Goal: Find specific page/section: Find specific page/section

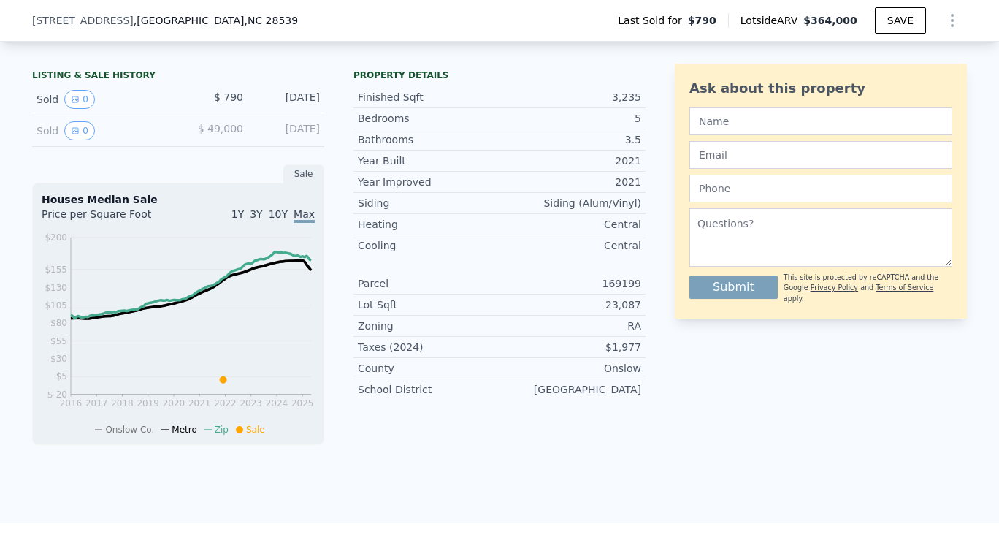
scroll to position [326, 0]
click at [289, 108] on div "[DATE]" at bounding box center [287, 98] width 65 height 19
click at [72, 103] on icon "View historical data" at bounding box center [75, 98] width 9 height 9
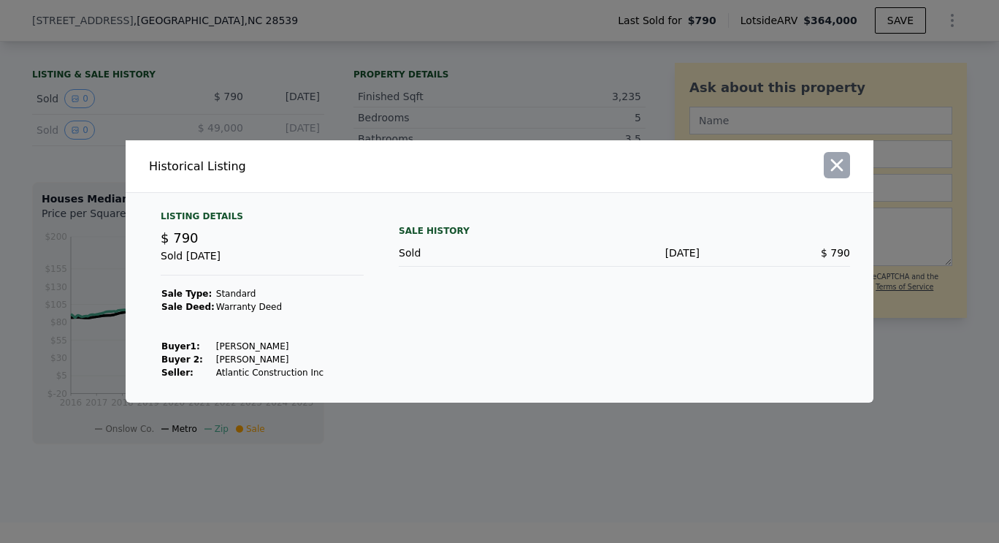
click at [844, 172] on icon "button" at bounding box center [837, 165] width 20 height 20
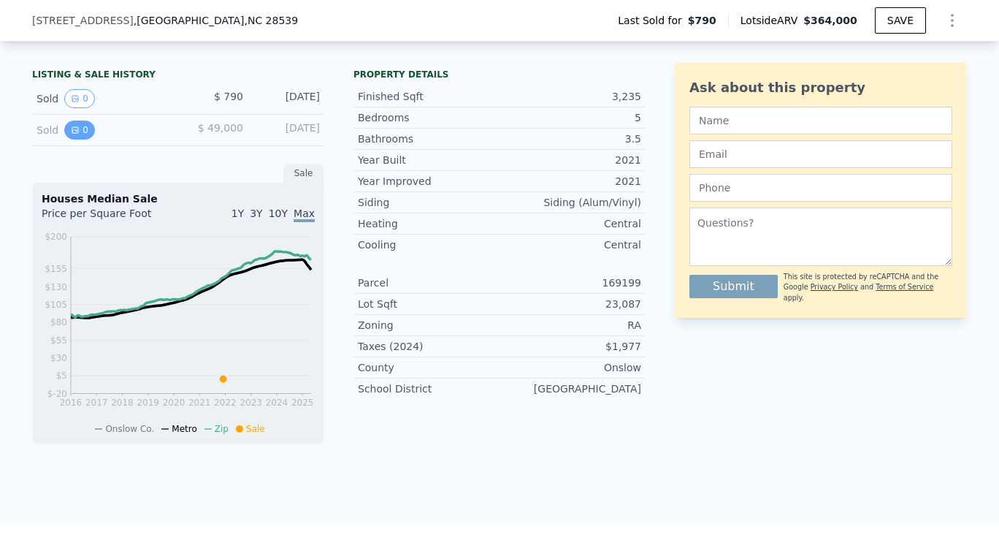
click at [71, 134] on icon "View historical data" at bounding box center [75, 130] width 9 height 9
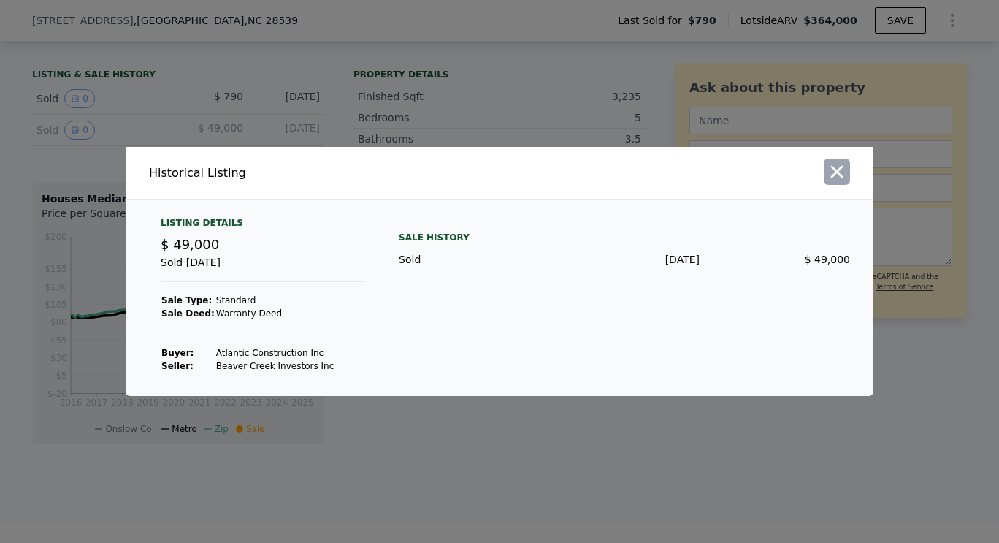
click at [830, 177] on icon "button" at bounding box center [837, 171] width 20 height 20
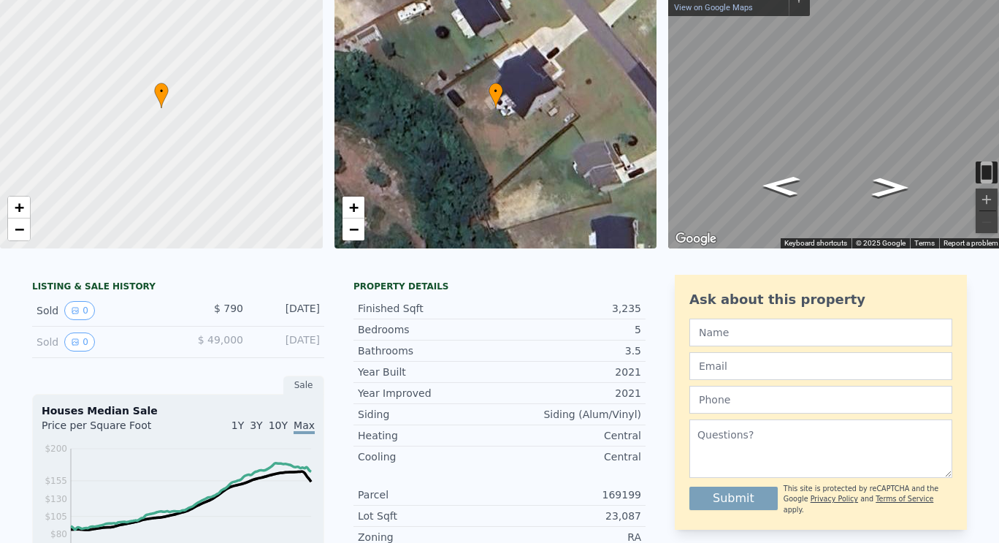
scroll to position [0, 0]
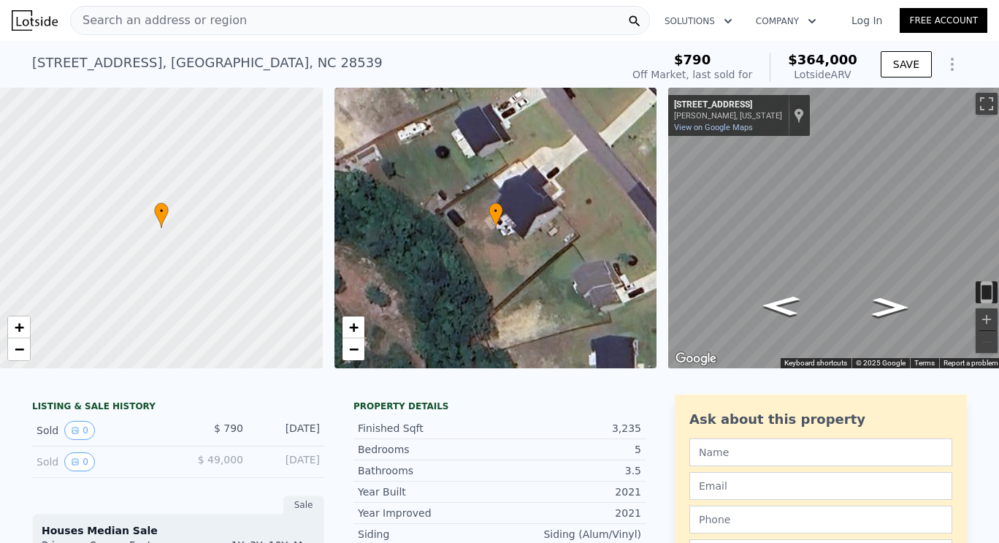
click at [112, 9] on div "Search an address or region" at bounding box center [159, 21] width 176 height 28
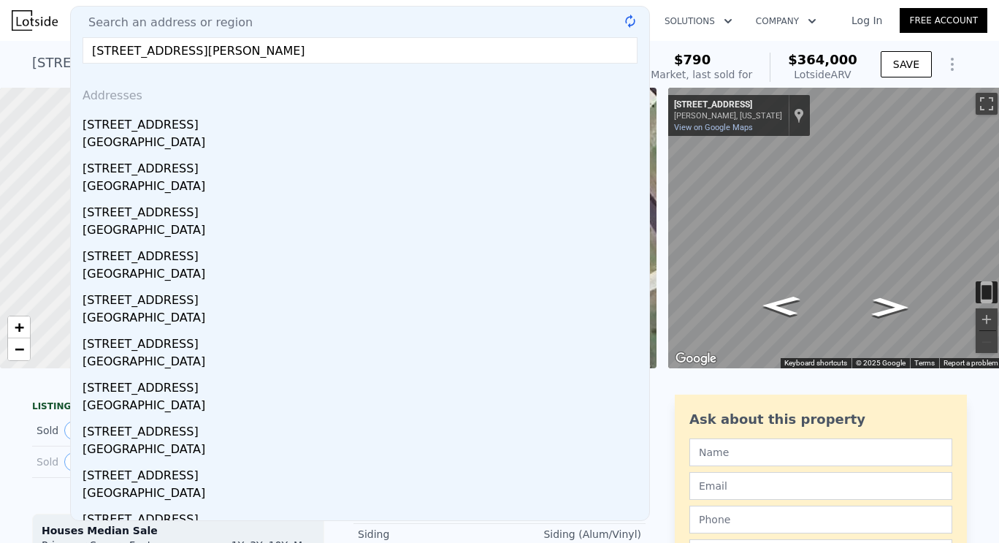
type input "[STREET_ADDRESS][PERSON_NAME]"
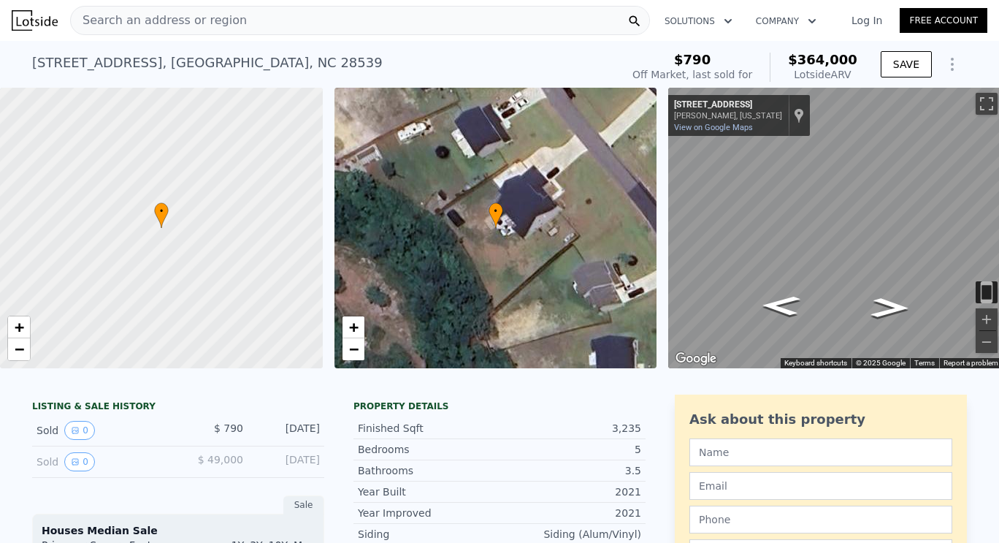
click at [731, 113] on div "[PERSON_NAME], [US_STATE]" at bounding box center [728, 115] width 108 height 9
click at [890, 302] on icon "Go Northwest, White Dove Dr" at bounding box center [890, 307] width 71 height 29
click at [952, 69] on icon "Show Options" at bounding box center [952, 64] width 1 height 12
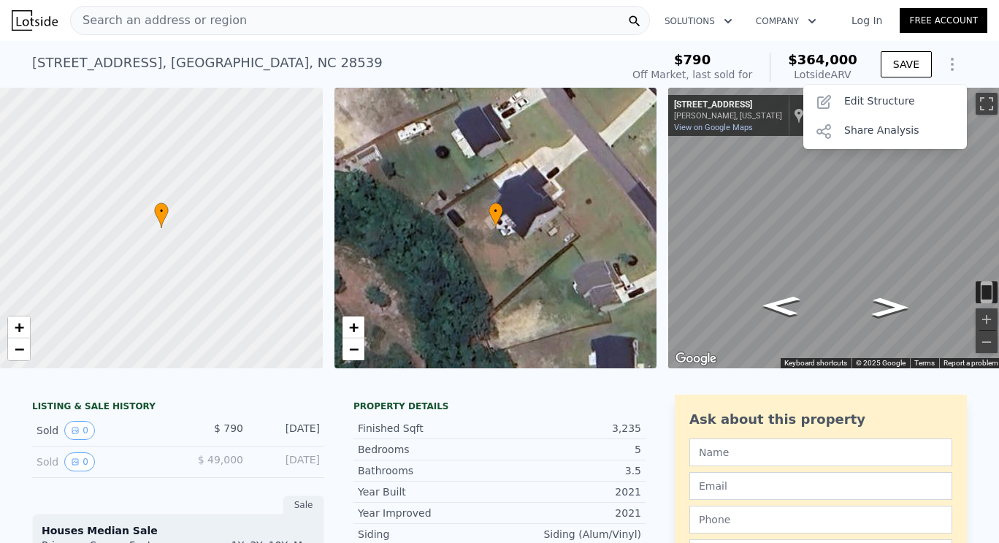
click at [951, 61] on icon "Show Options" at bounding box center [953, 65] width 18 height 18
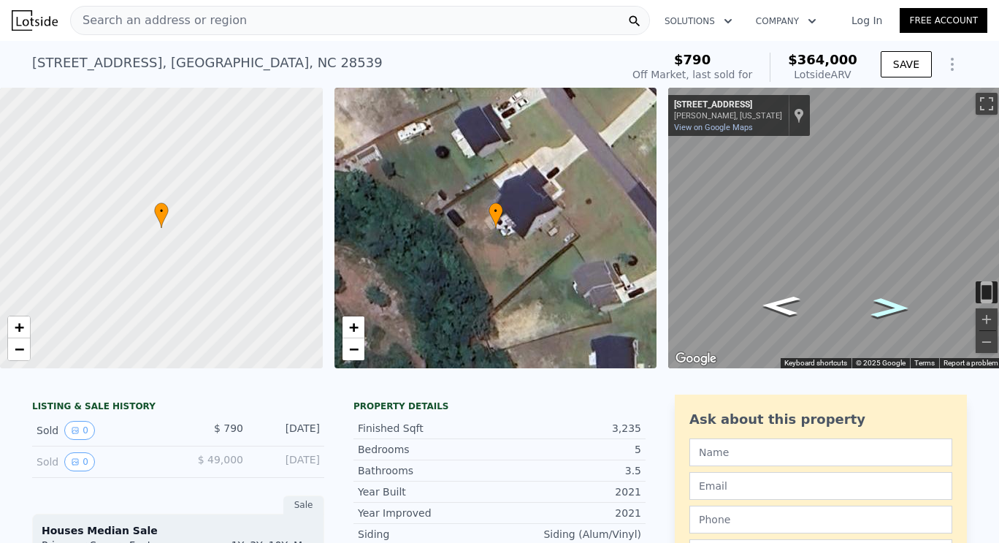
click at [879, 320] on icon "Go Northwest, White Dove Dr" at bounding box center [890, 307] width 71 height 29
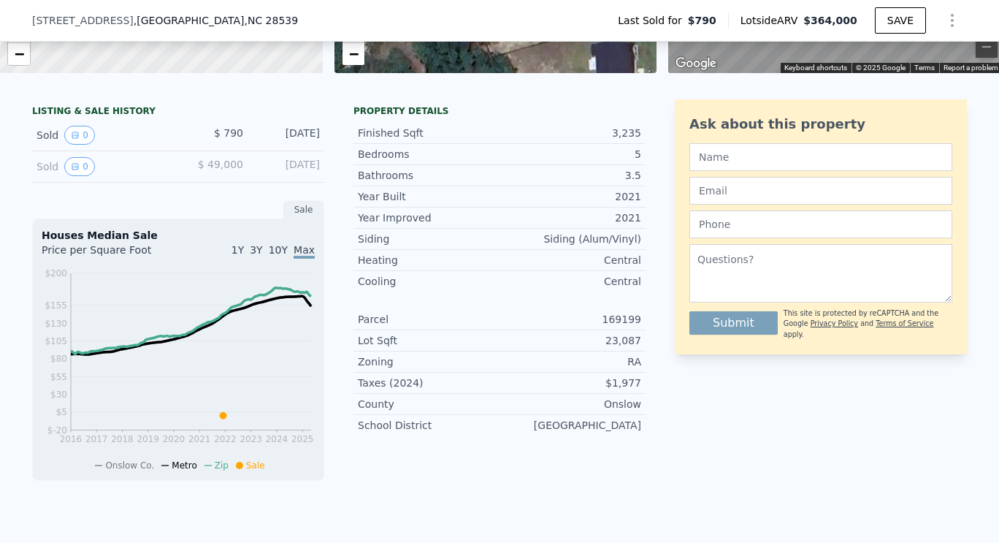
scroll to position [291, 0]
